Goal: Information Seeking & Learning: Understand process/instructions

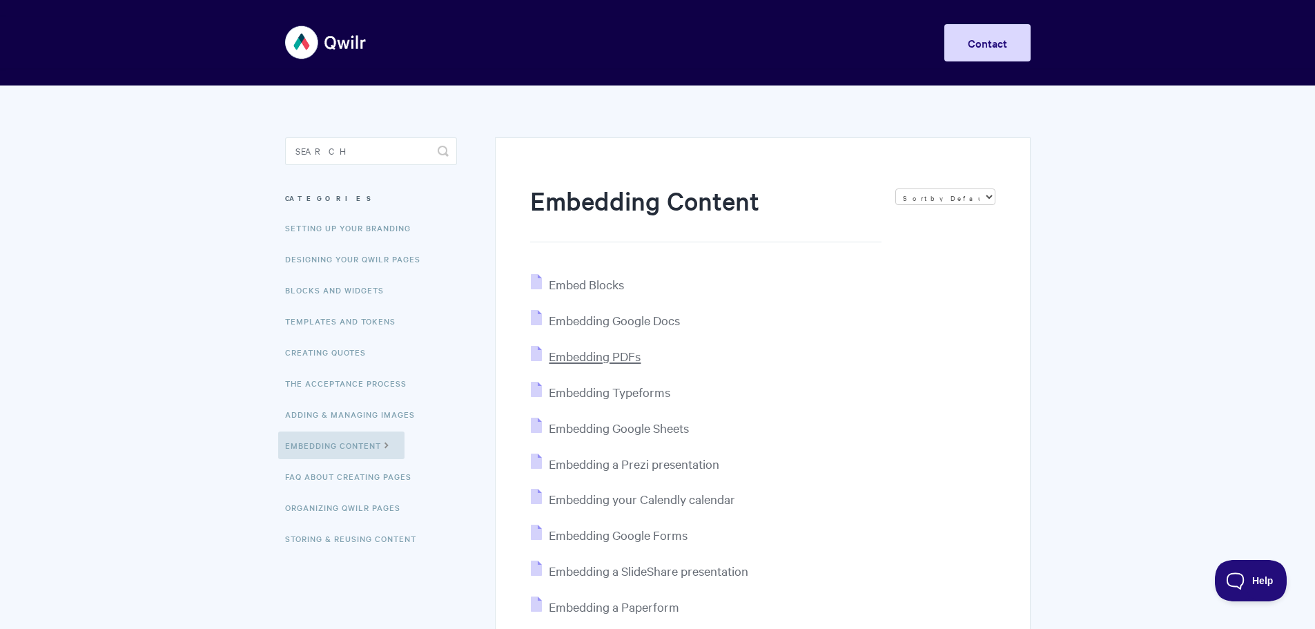
click at [625, 348] on span "Embedding PDFs" at bounding box center [595, 356] width 92 height 16
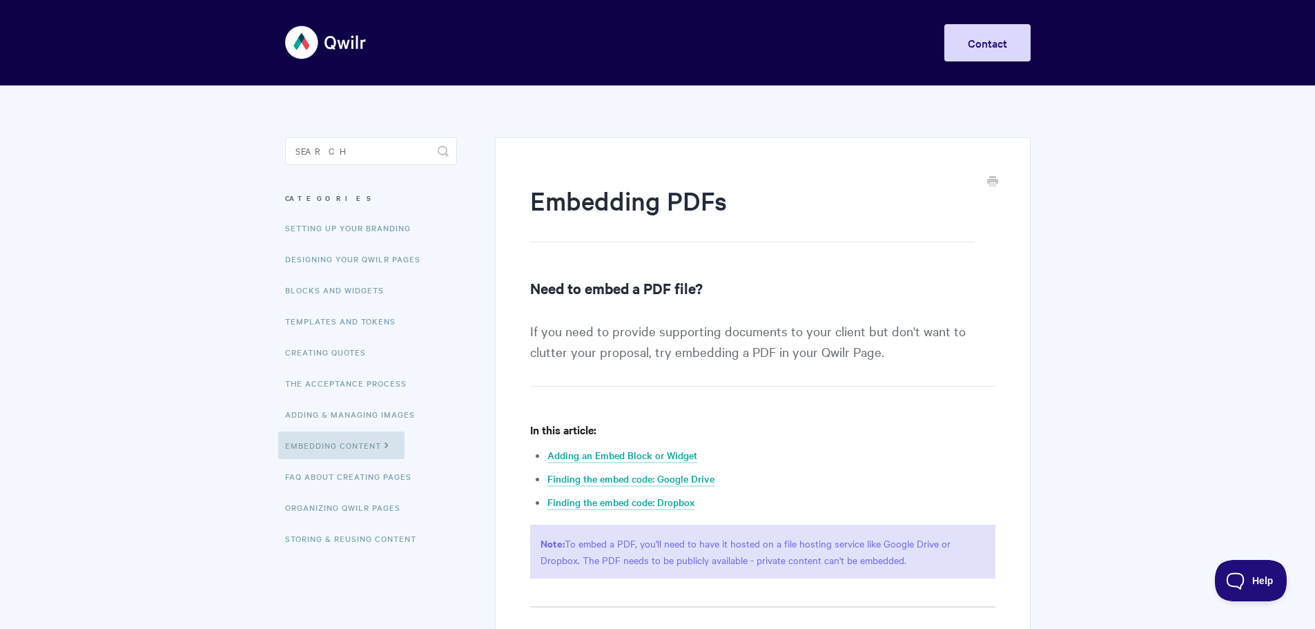
scroll to position [138, 0]
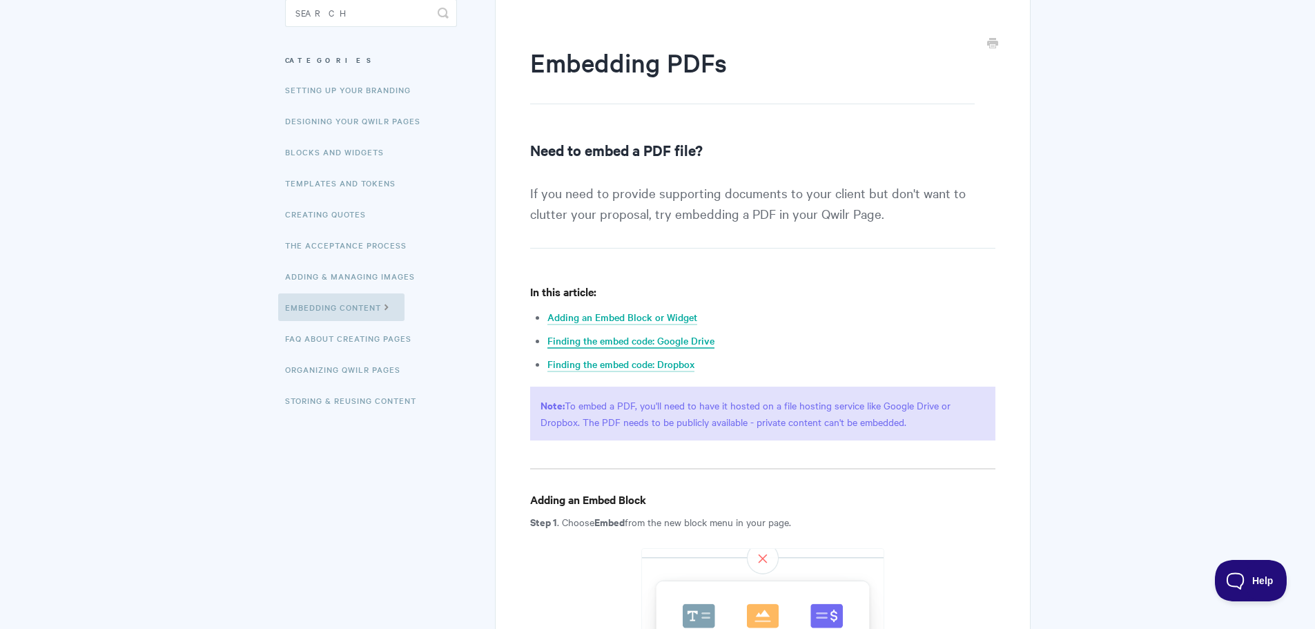
click at [700, 340] on link "Finding the embed code: Google Drive" at bounding box center [631, 340] width 167 height 15
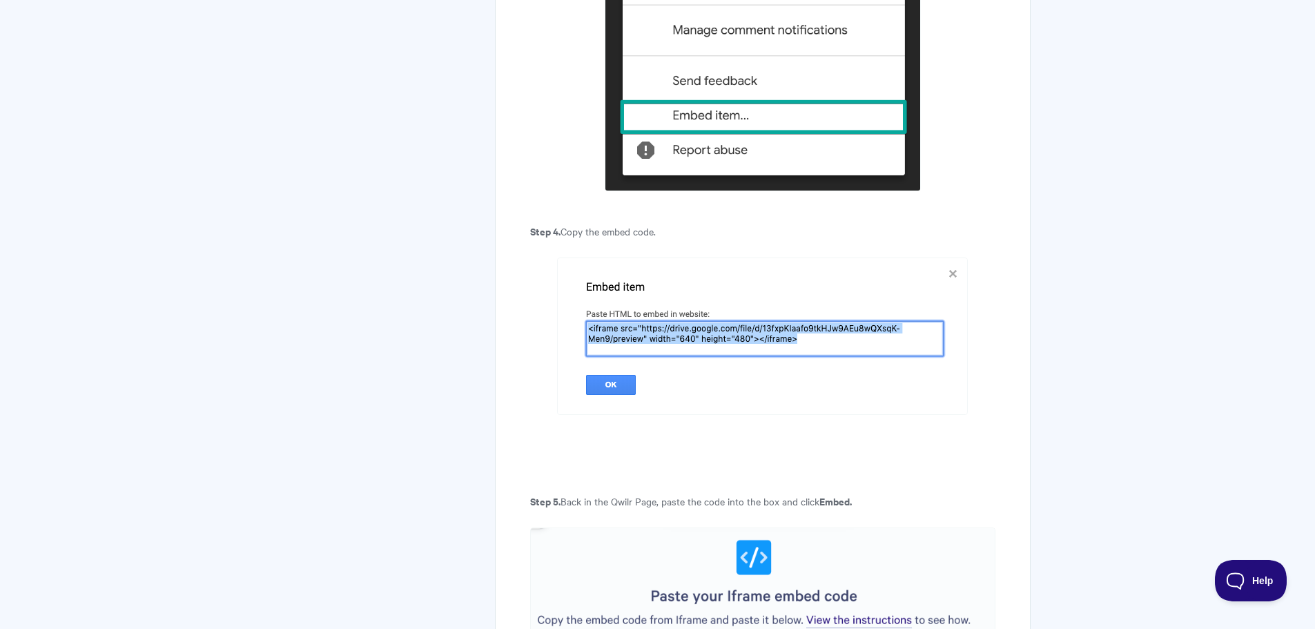
scroll to position [3428, 0]
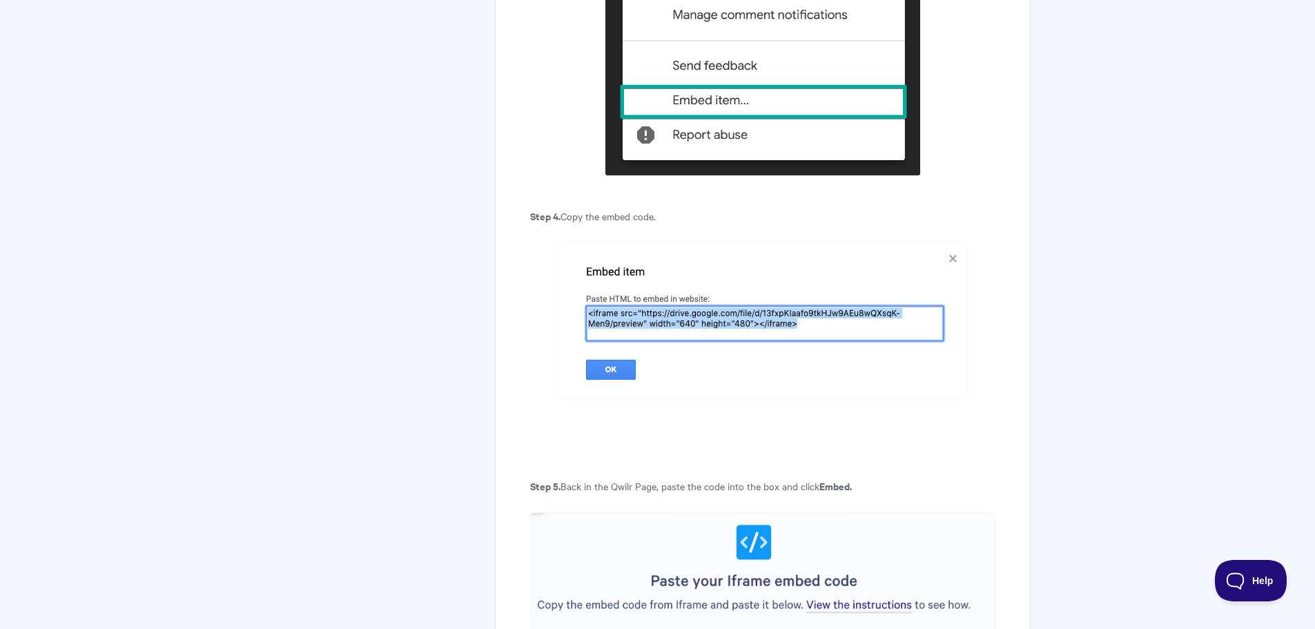
click at [759, 323] on img at bounding box center [762, 320] width 411 height 157
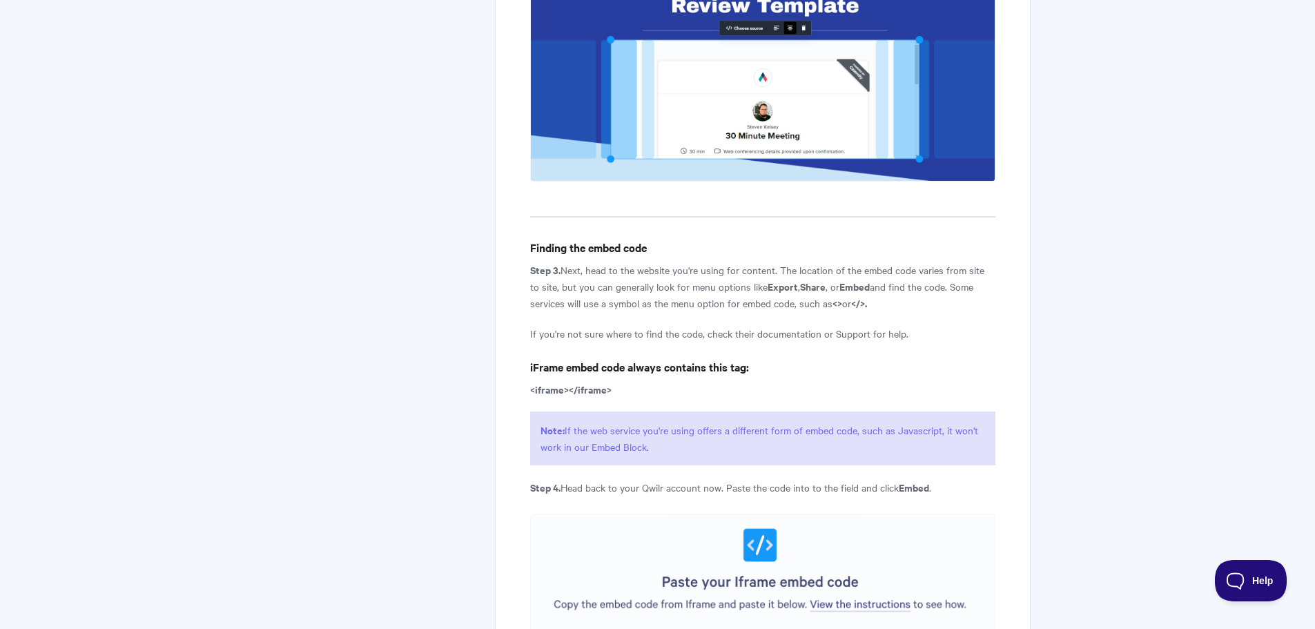
scroll to position [1852, 0]
